Goal: Task Accomplishment & Management: Manage account settings

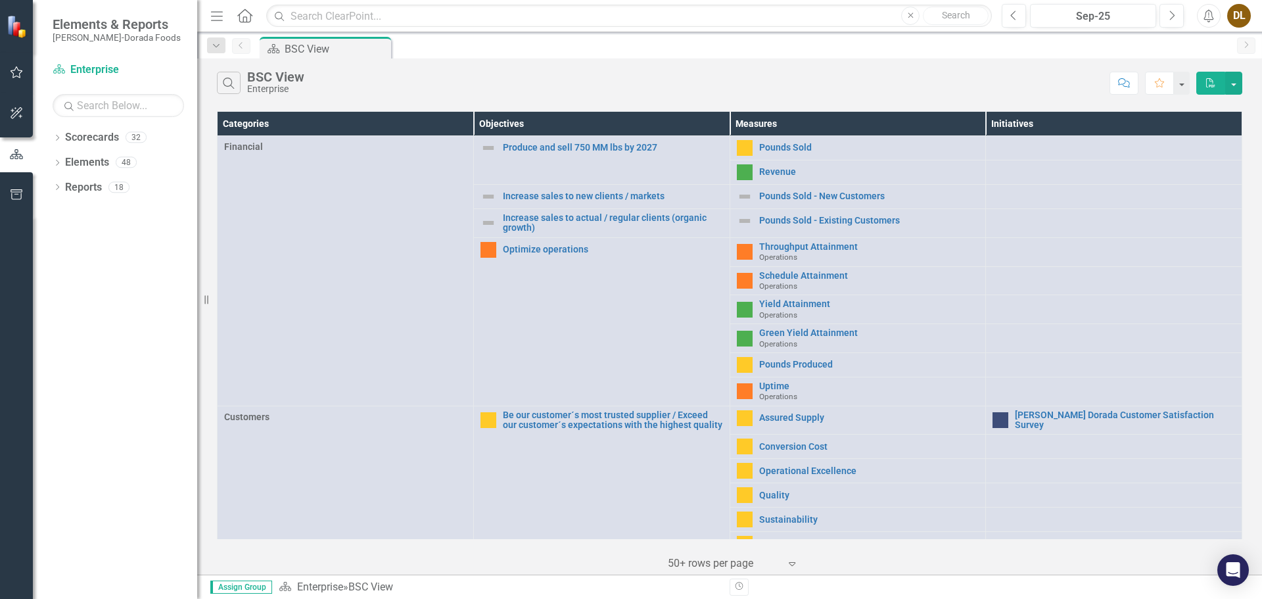
click at [52, 137] on div "Dropdown Scorecards 32 Dropdown Enterprise Dropdown OKC Beef - OKC Fresh Beef -…" at bounding box center [115, 363] width 164 height 472
click at [55, 138] on icon "Dropdown" at bounding box center [57, 138] width 9 height 7
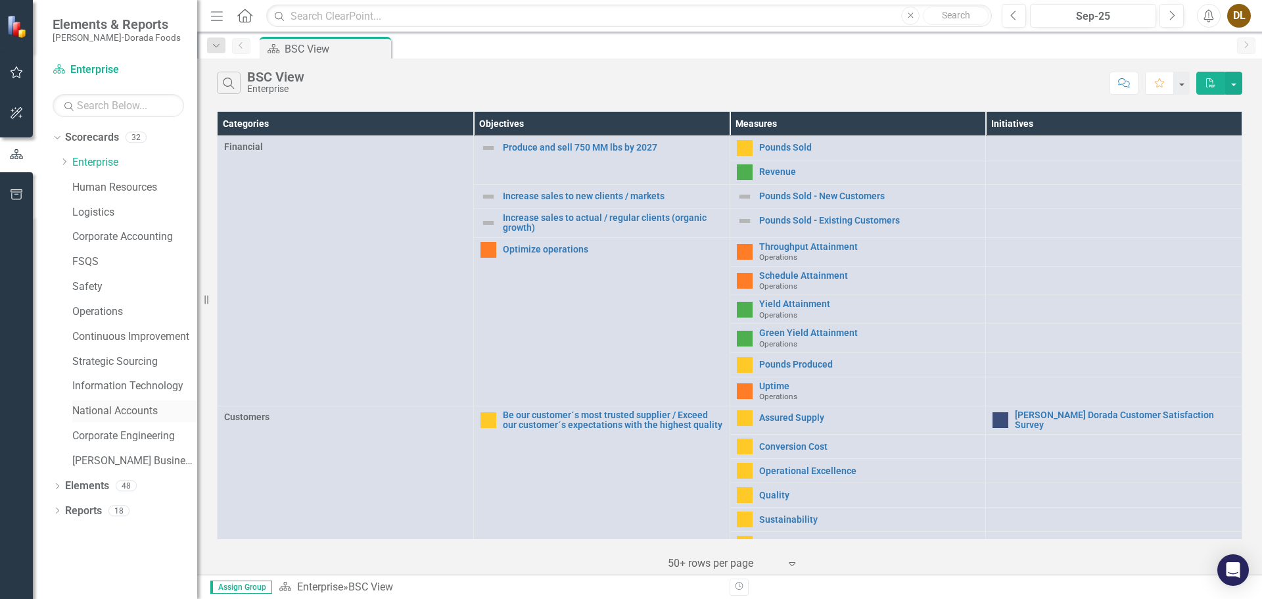
click at [96, 414] on link "National Accounts" at bounding box center [134, 411] width 125 height 15
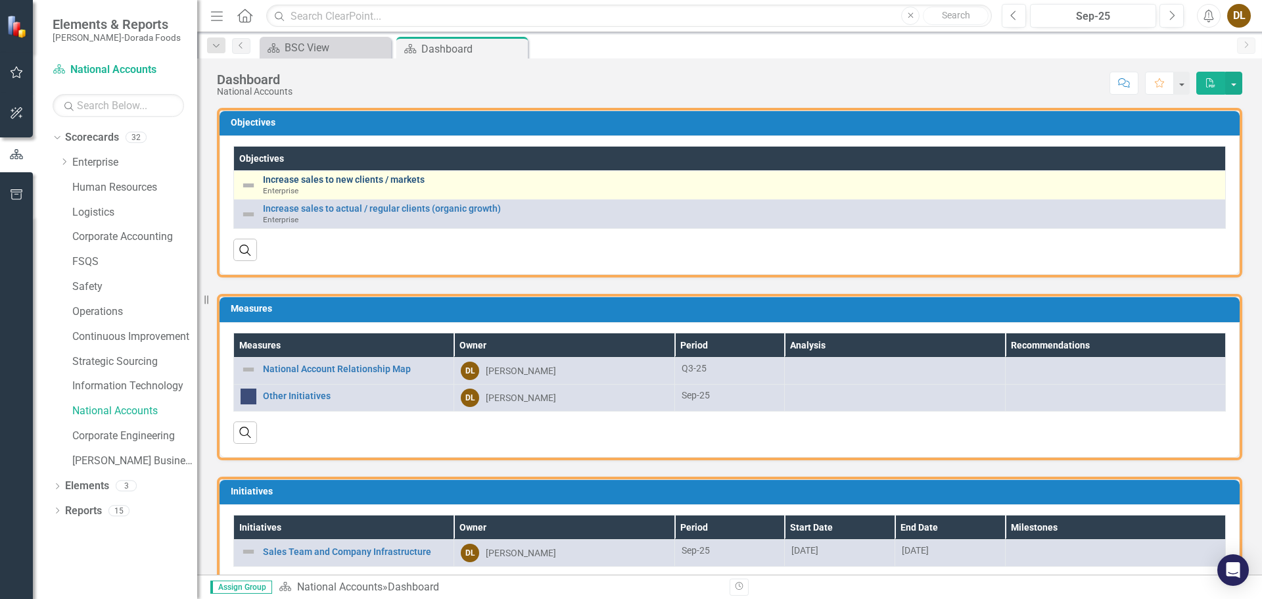
click at [344, 177] on link "Increase sales to new clients / markets" at bounding box center [741, 180] width 956 height 10
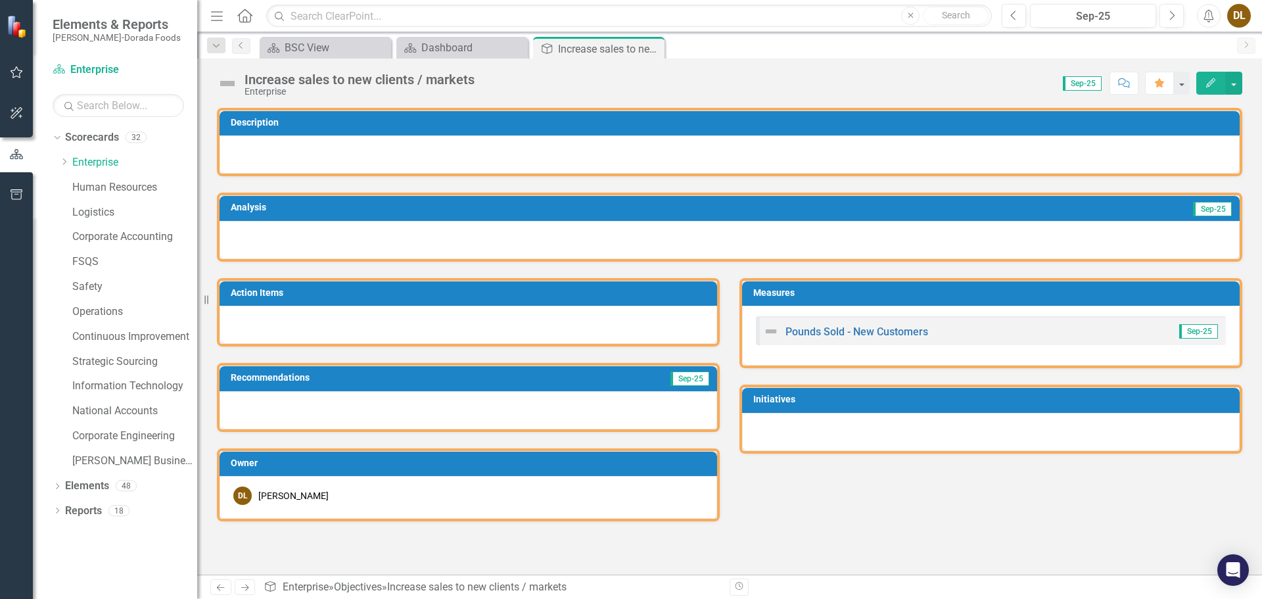
click at [304, 234] on div at bounding box center [730, 240] width 1020 height 38
click at [299, 233] on div at bounding box center [730, 240] width 1020 height 38
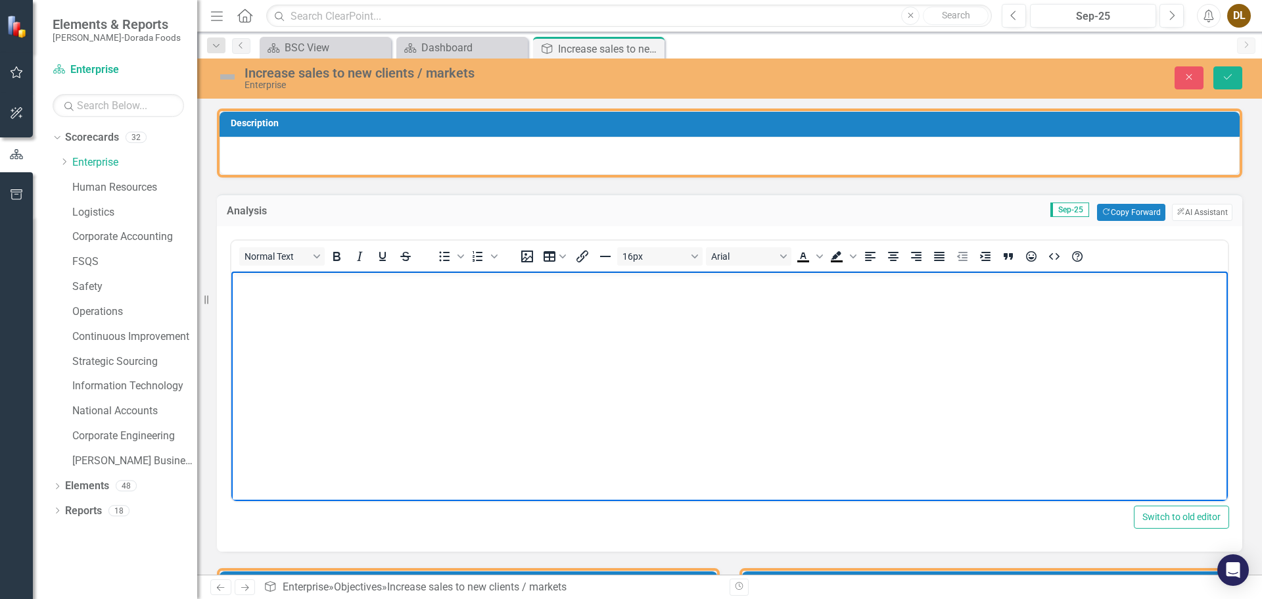
click at [426, 304] on body "Rich Text Area. Press ALT-0 for help." at bounding box center [729, 369] width 996 height 197
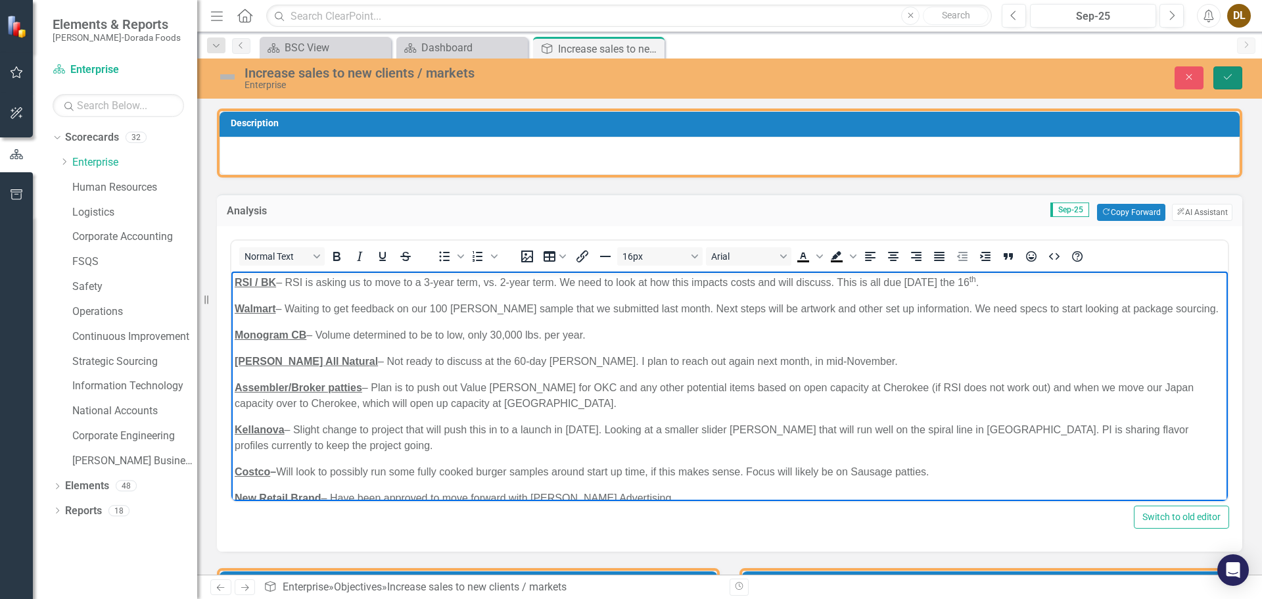
click at [1226, 86] on button "Save" at bounding box center [1227, 77] width 29 height 23
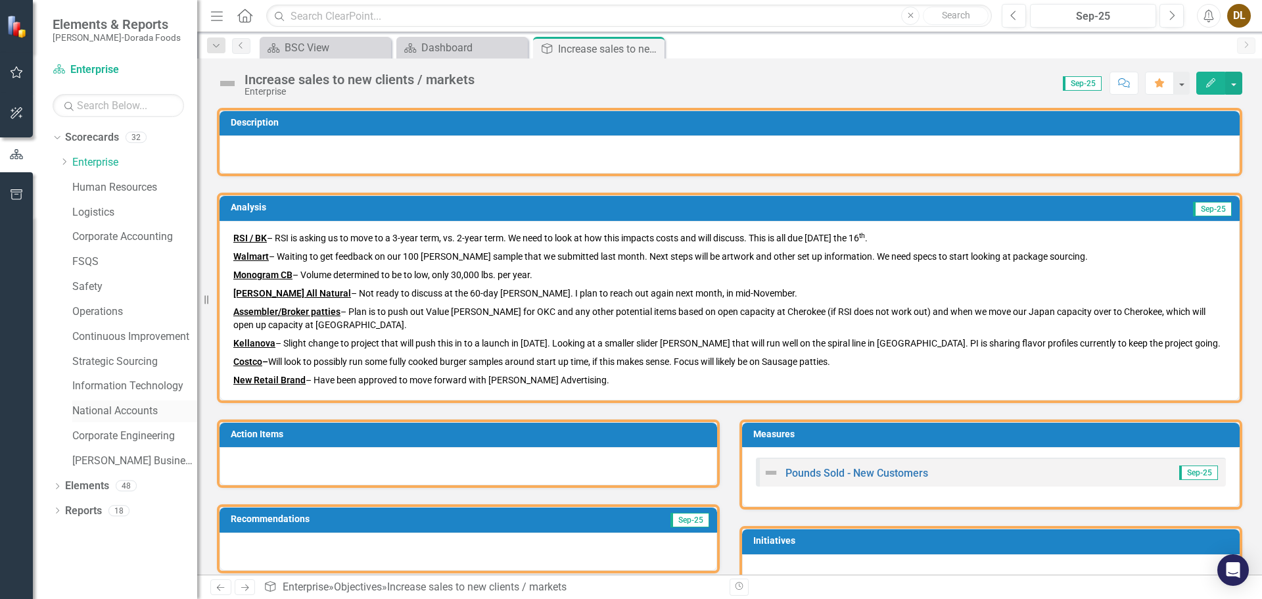
click at [147, 416] on link "National Accounts" at bounding box center [134, 411] width 125 height 15
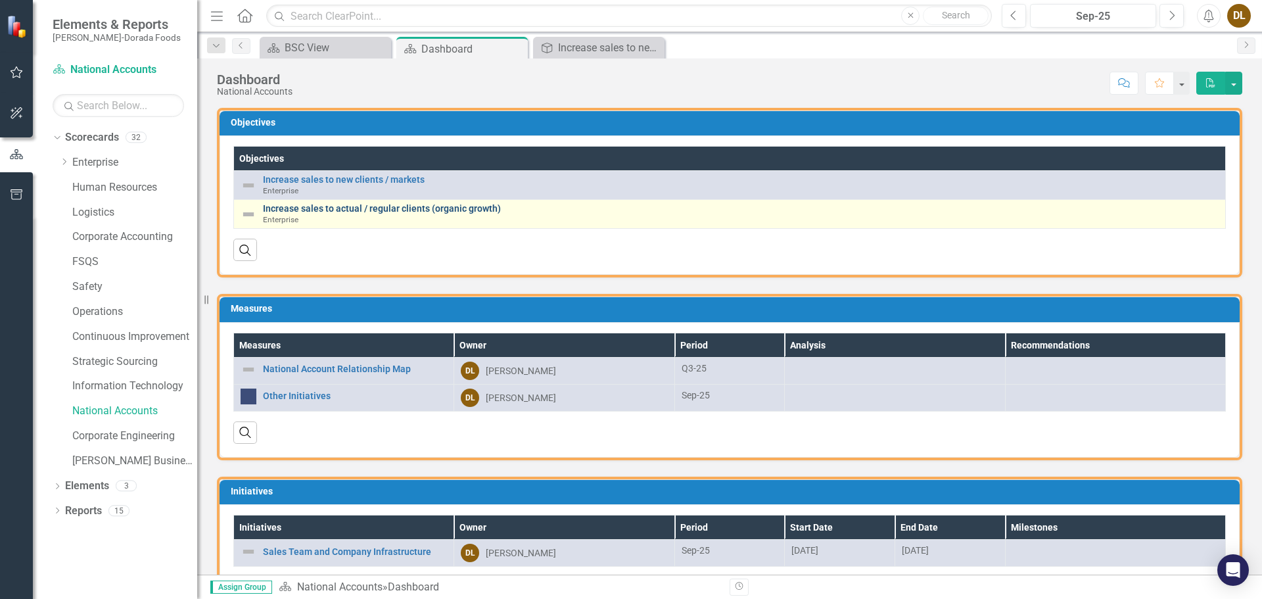
click at [296, 208] on link "Increase sales to actual / regular clients (organic growth)" at bounding box center [741, 209] width 956 height 10
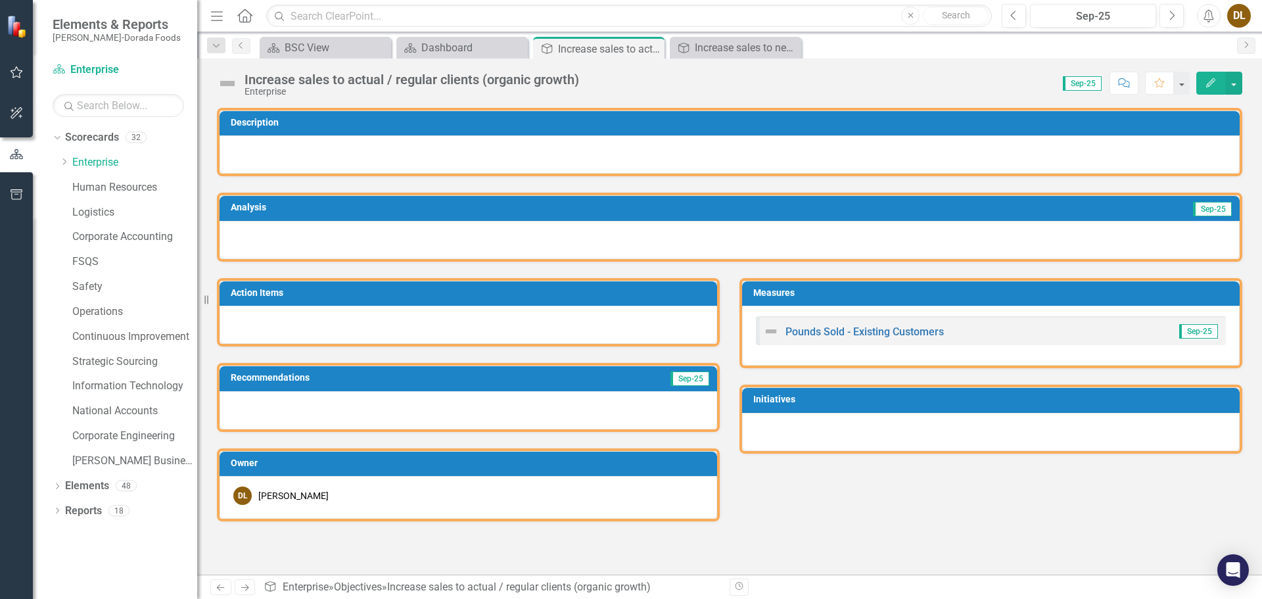
click at [334, 245] on div at bounding box center [730, 240] width 1020 height 38
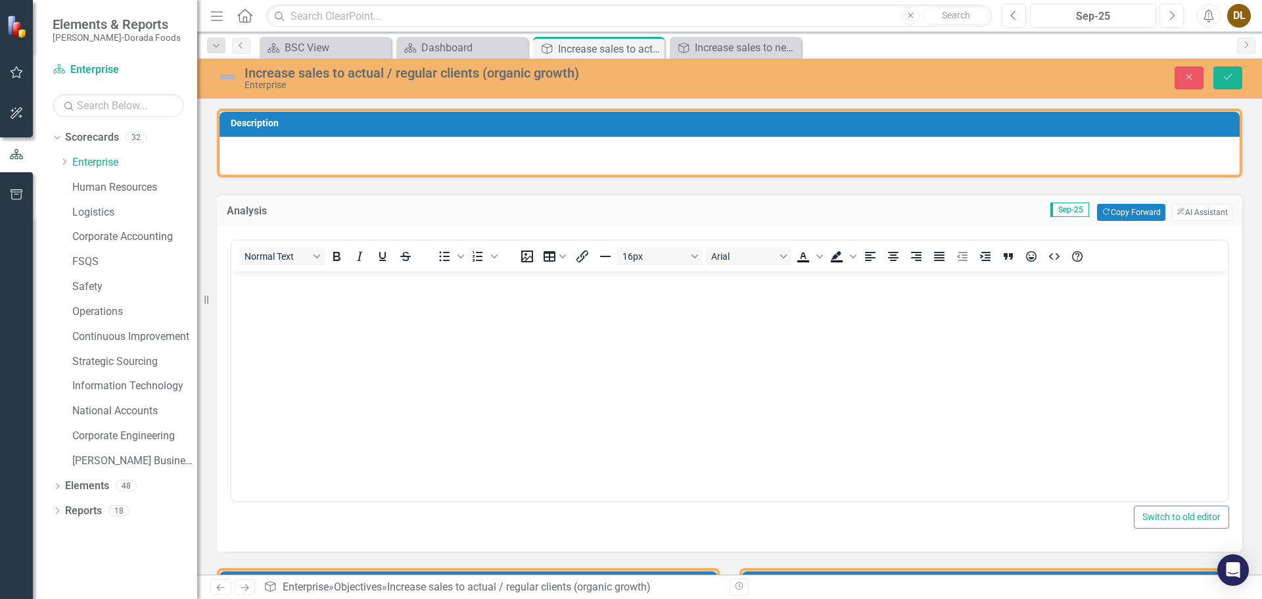
click at [306, 340] on body "Rich Text Area. Press ALT-0 for help." at bounding box center [729, 369] width 996 height 197
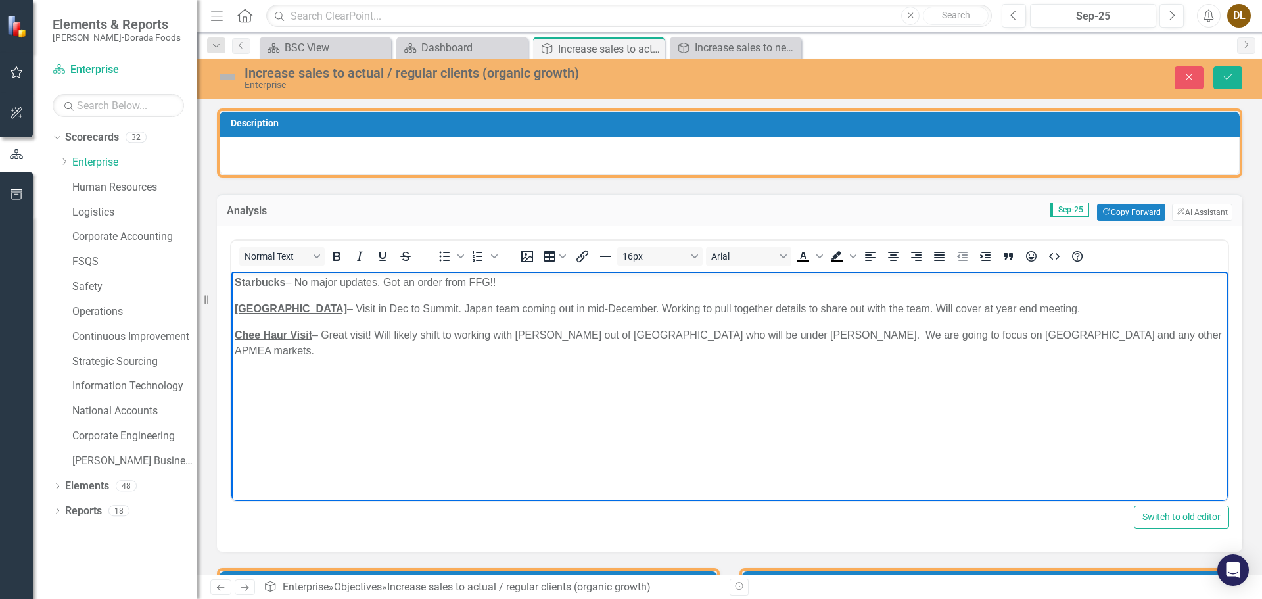
click at [386, 280] on p "Starbucks – No major updates. Got an order from FFG!!" at bounding box center [730, 282] width 990 height 16
click at [522, 279] on p "Starbucks – No major updates. Got an order from FFG!!" at bounding box center [730, 282] width 990 height 16
click at [388, 281] on p "Starbucks – No major updates. Got an order from FFG!!" at bounding box center [730, 282] width 990 height 16
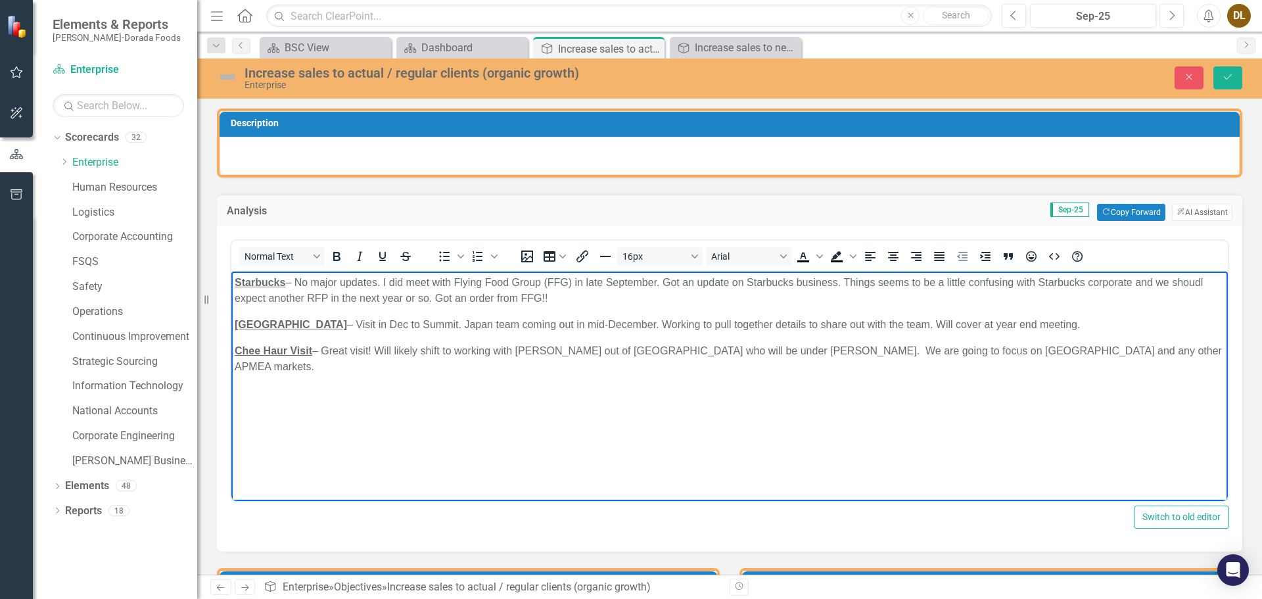
click at [555, 298] on p "Starbucks – No major updates. I did meet with Flying Food Group (FFG) in late S…" at bounding box center [730, 290] width 990 height 32
click at [280, 319] on p "Japan – Visit in Dec to Summit. Japan team coming out in mid-December. Working …" at bounding box center [730, 324] width 990 height 16
click at [344, 324] on p "[GEOGRAPHIC_DATA] – I plan to visit in Dec to [GEOGRAPHIC_DATA]. Japan team com…" at bounding box center [730, 324] width 990 height 16
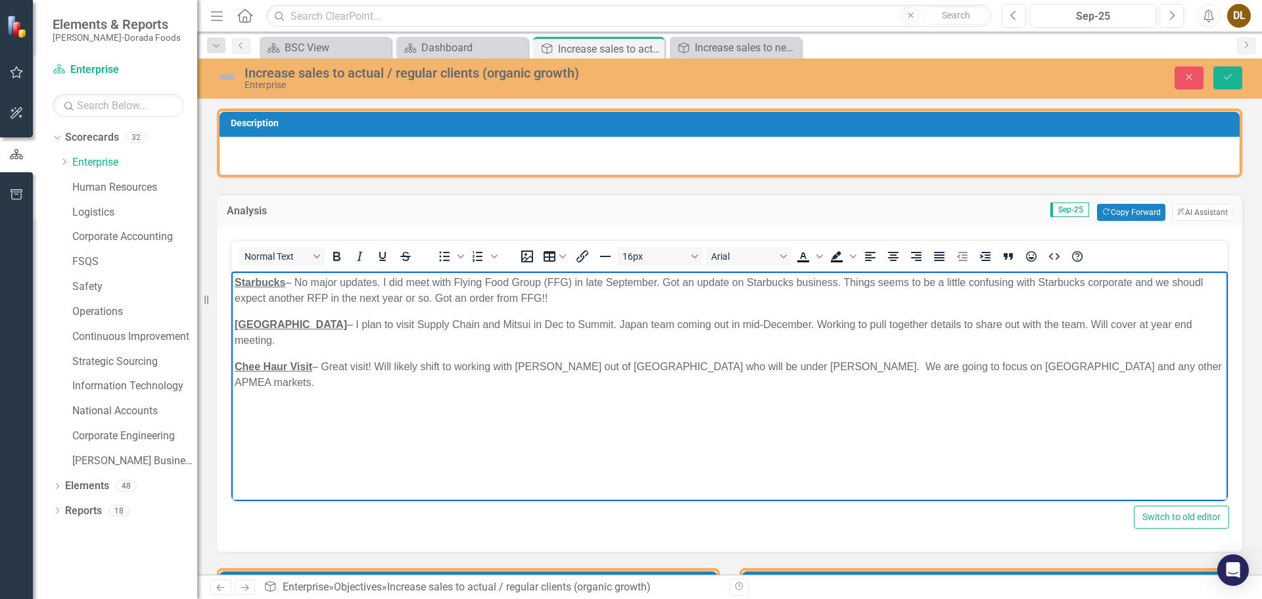
click at [491, 325] on p "[GEOGRAPHIC_DATA] – I plan to visit Supply Chain and Mitsui in Dec to Summit. J…" at bounding box center [730, 332] width 990 height 32
drag, startPoint x: 824, startPoint y: 323, endPoint x: 821, endPoint y: 329, distance: 7.1
click at [824, 323] on p "[GEOGRAPHIC_DATA] – I plan to visit Supply Chain and Mitsui in Dec at the [GEOG…" at bounding box center [730, 332] width 990 height 32
click at [914, 320] on p "[GEOGRAPHIC_DATA] – I plan to visit Supply Chain and Mitsui in Dec at the [GEOG…" at bounding box center [730, 332] width 990 height 32
click at [874, 342] on p "[GEOGRAPHIC_DATA] – I plan to visit Supply Chain and Mitsui in Dec at the [GEOG…" at bounding box center [730, 332] width 990 height 32
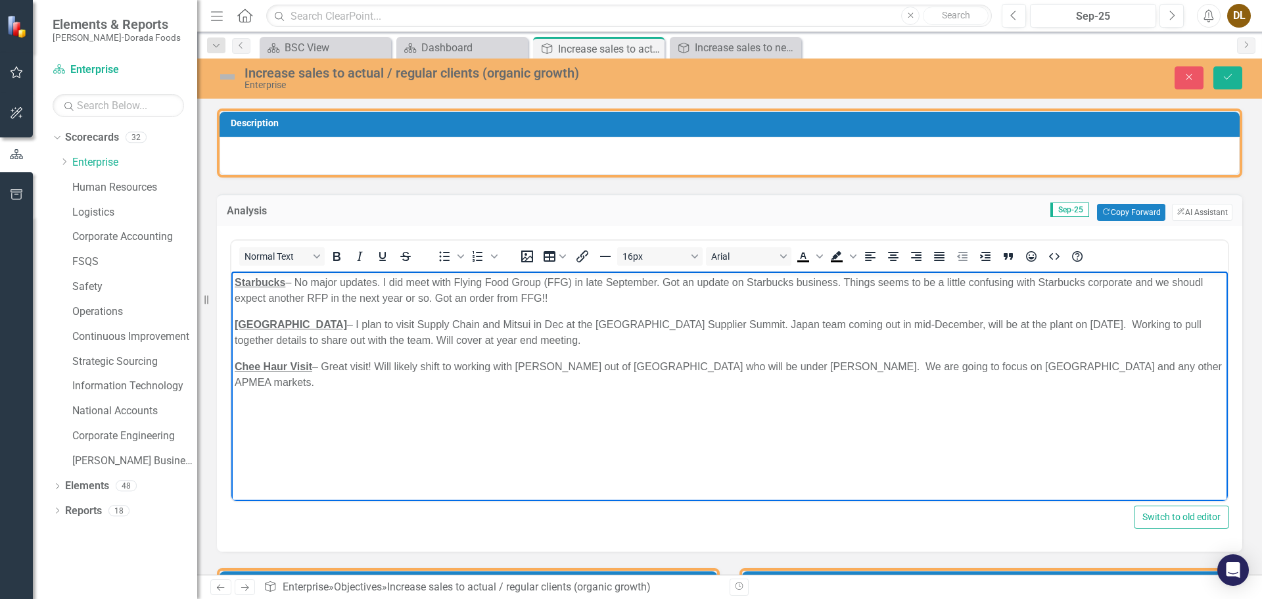
click at [303, 340] on p "[GEOGRAPHIC_DATA] – I plan to visit Supply Chain and Mitsui in Dec at the [GEOG…" at bounding box center [730, 332] width 990 height 32
click at [787, 365] on p "Chee Haur Visit – Great visit! Will likely shift to working with [PERSON_NAME] …" at bounding box center [730, 374] width 990 height 32
click at [1090, 363] on p "Chee Haur Visit – Great visit! Will likely shift to working with [PERSON_NAME] …" at bounding box center [730, 374] width 990 height 32
click at [300, 339] on p "[GEOGRAPHIC_DATA] – I plan to visit Supply Chain and Mitsui in Dec at the [GEOG…" at bounding box center [730, 332] width 990 height 32
click at [447, 343] on p "[GEOGRAPHIC_DATA] – I plan to visit Supply Chain and Mitsui in Dec at the [GEOG…" at bounding box center [730, 332] width 990 height 32
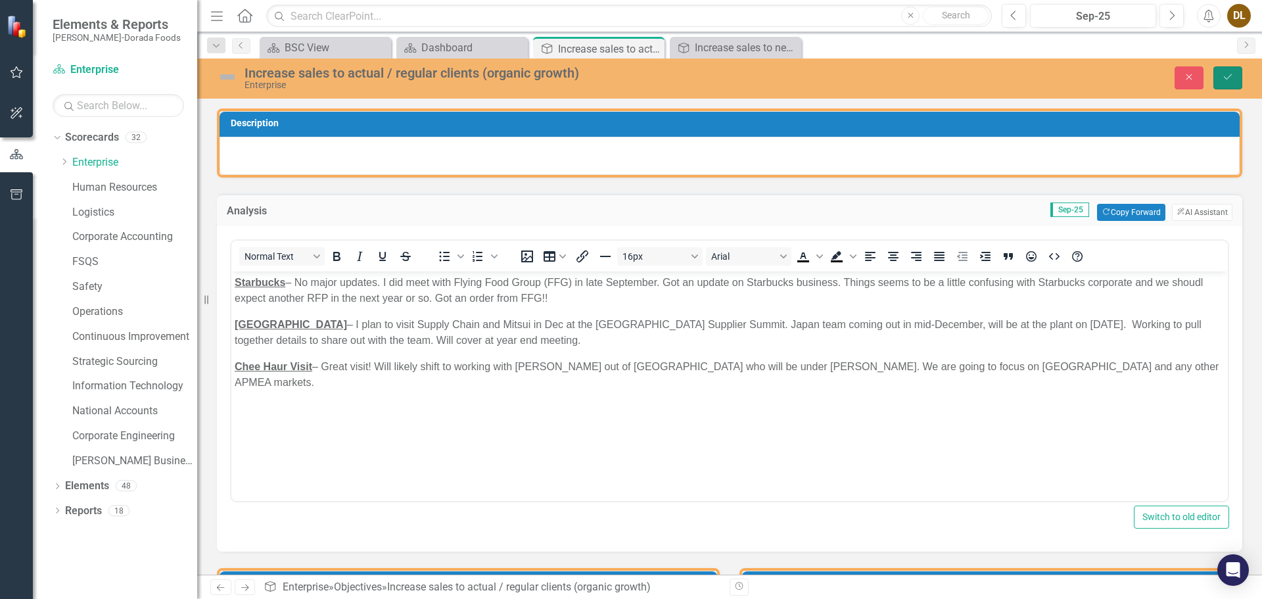
click at [1232, 80] on icon "Save" at bounding box center [1228, 76] width 12 height 9
